Goal: Information Seeking & Learning: Check status

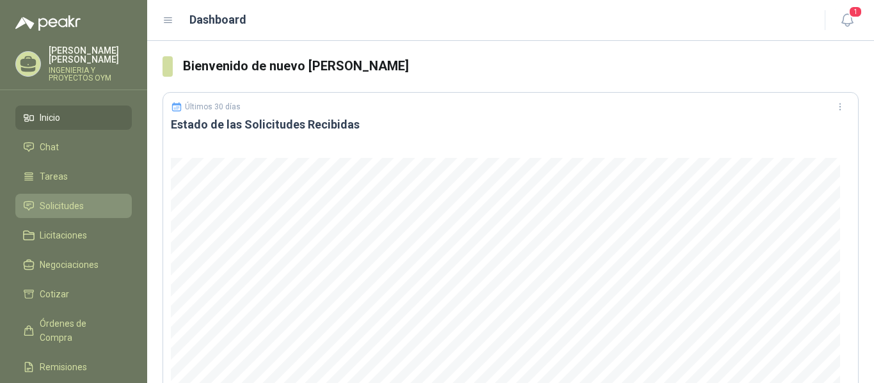
click at [54, 206] on span "Solicitudes" at bounding box center [62, 206] width 44 height 14
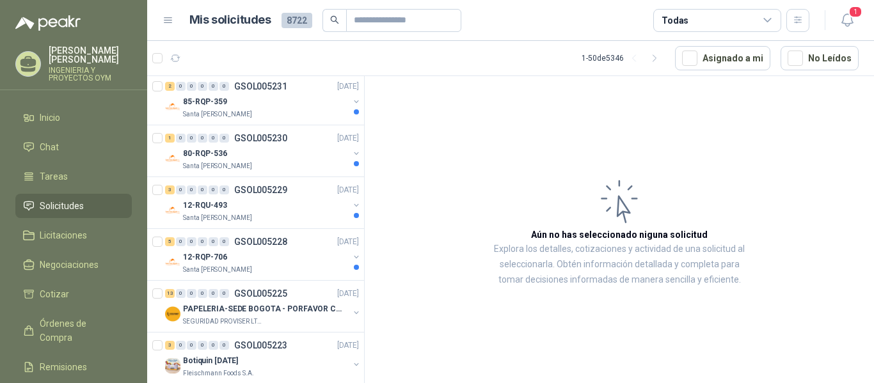
scroll to position [443, 0]
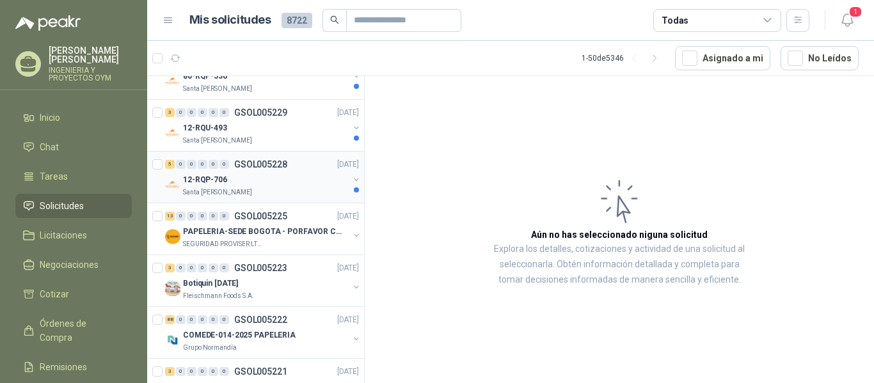
click at [264, 201] on div "5 0 0 0 0 0 GSOL005228 [DATE] 12-RQP-706 Santa [PERSON_NAME]" at bounding box center [255, 178] width 217 height 52
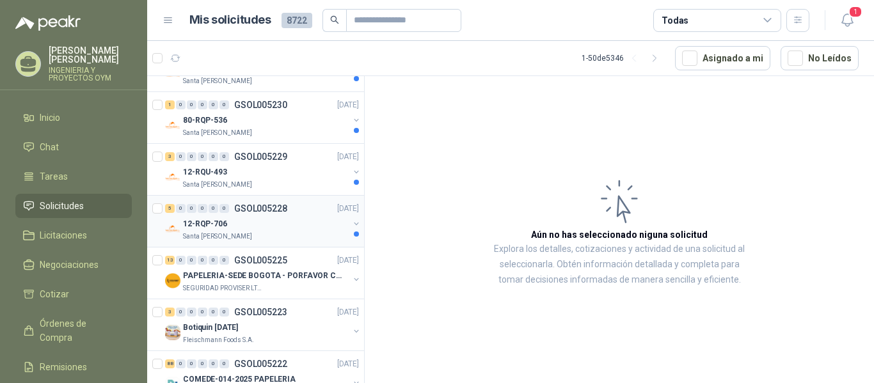
click at [259, 226] on div "12-RQP-706" at bounding box center [266, 223] width 166 height 15
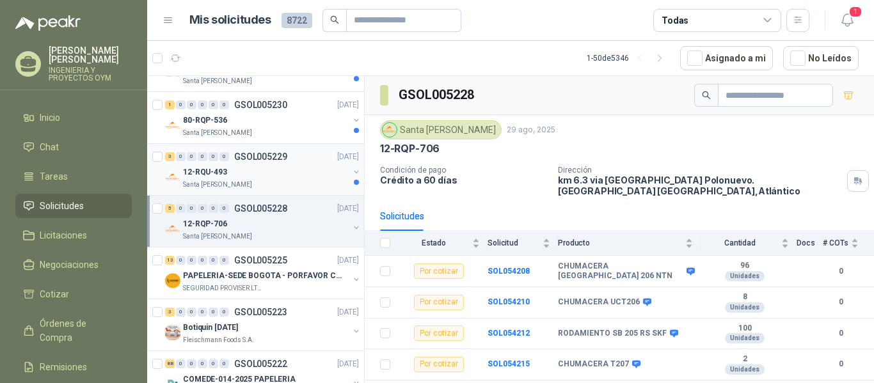
click at [262, 173] on div "12-RQU-493" at bounding box center [266, 171] width 166 height 15
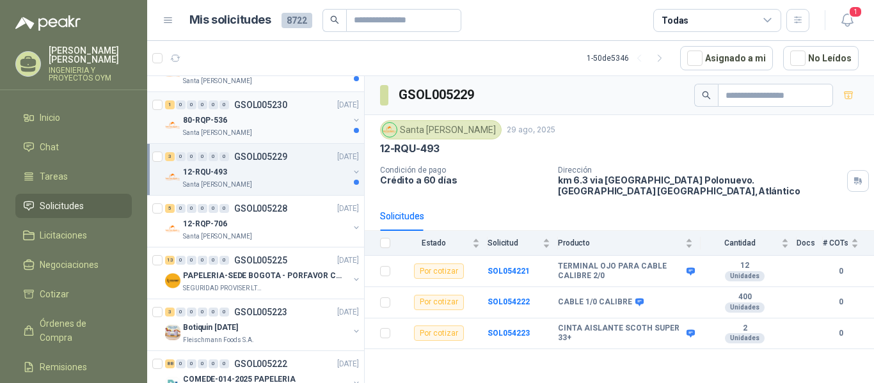
click at [264, 133] on div "Santa [PERSON_NAME]" at bounding box center [266, 133] width 166 height 10
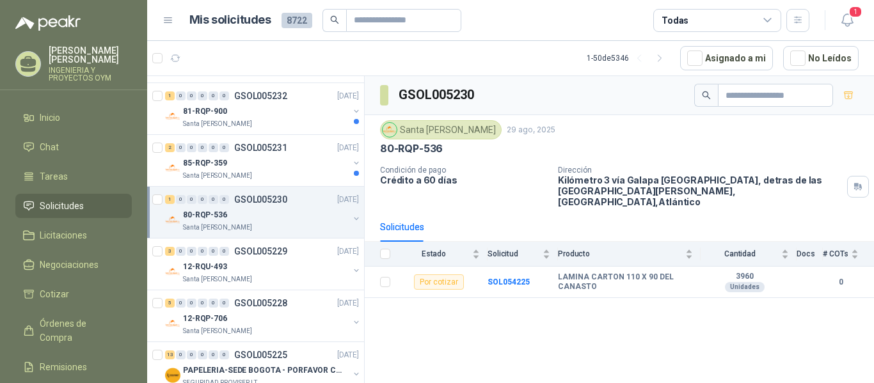
scroll to position [294, 0]
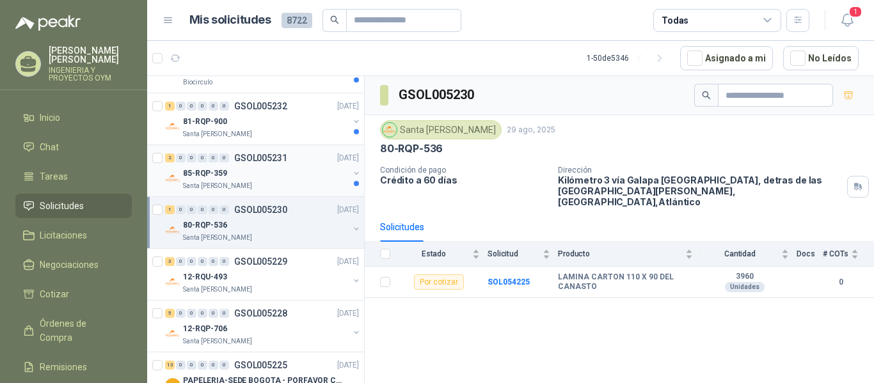
click at [278, 171] on div "85-RQP-359" at bounding box center [266, 173] width 166 height 15
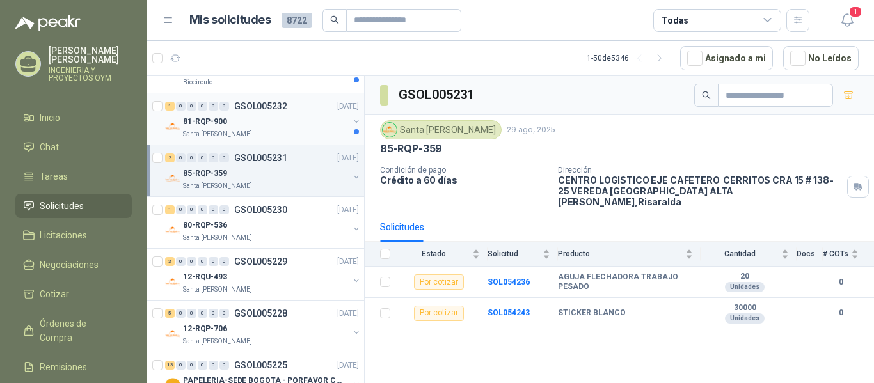
click at [274, 123] on div "81-RQP-900" at bounding box center [266, 121] width 166 height 15
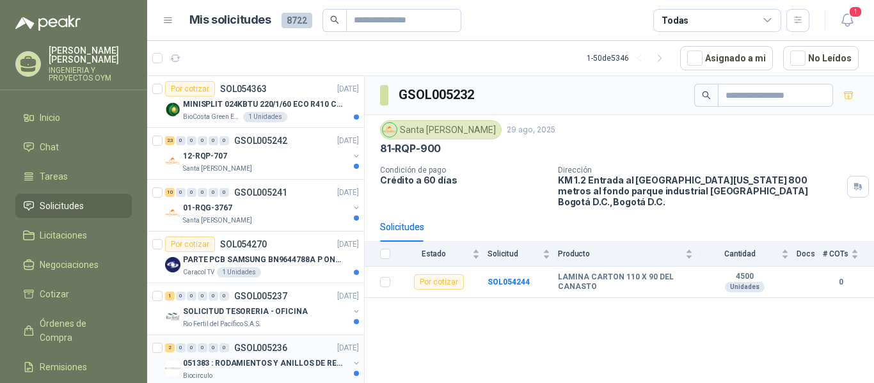
click at [208, 368] on p "051383 : RODAMIENTOS Y ANILLOS DE RETENCION RUEDAS" at bounding box center [262, 363] width 159 height 12
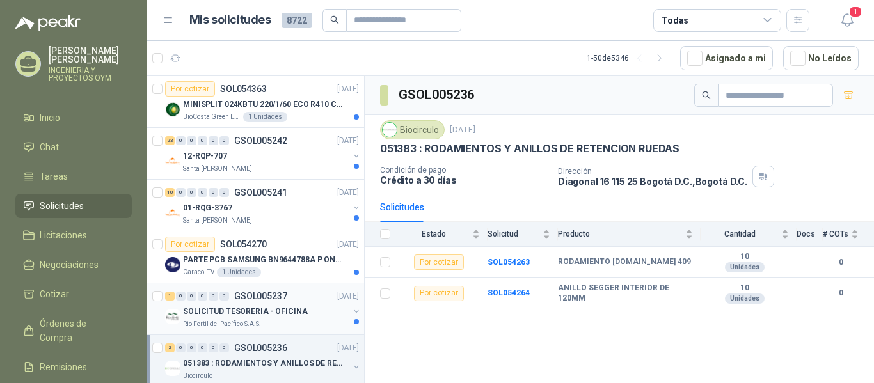
click at [275, 308] on p "SOLICITUD TESORERIA - OFICINA" at bounding box center [245, 312] width 125 height 12
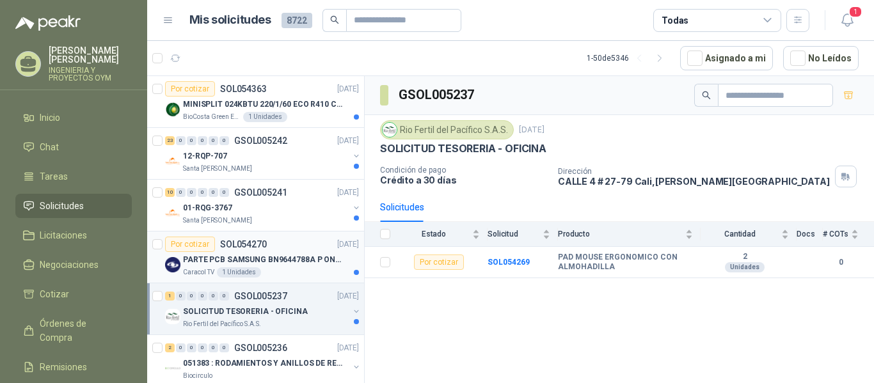
click at [272, 256] on p "PARTE PCB SAMSUNG BN9644788A P ONECONNE" at bounding box center [262, 260] width 159 height 12
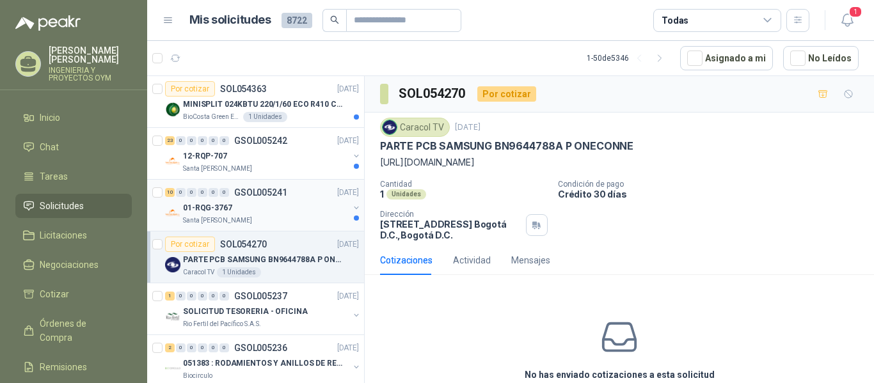
click at [254, 200] on div "01-RQG-3767" at bounding box center [266, 207] width 166 height 15
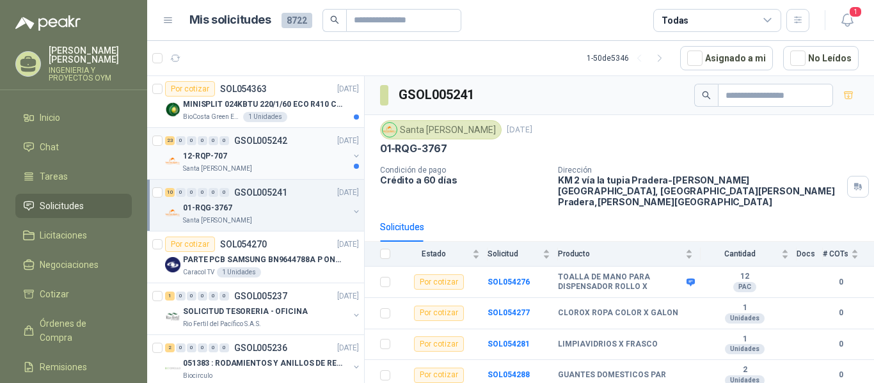
click at [256, 164] on div "Santa [PERSON_NAME]" at bounding box center [266, 169] width 166 height 10
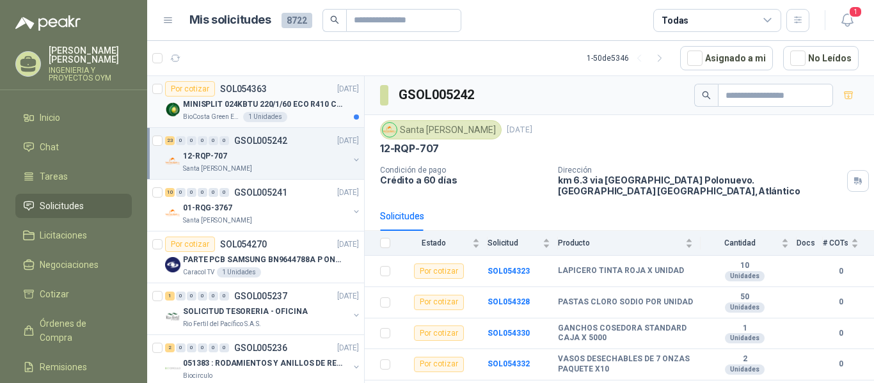
click at [262, 108] on p "MINISPLIT 024KBTU 220/1/60 ECO R410 C/FR" at bounding box center [262, 104] width 159 height 12
